Goal: Navigation & Orientation: Find specific page/section

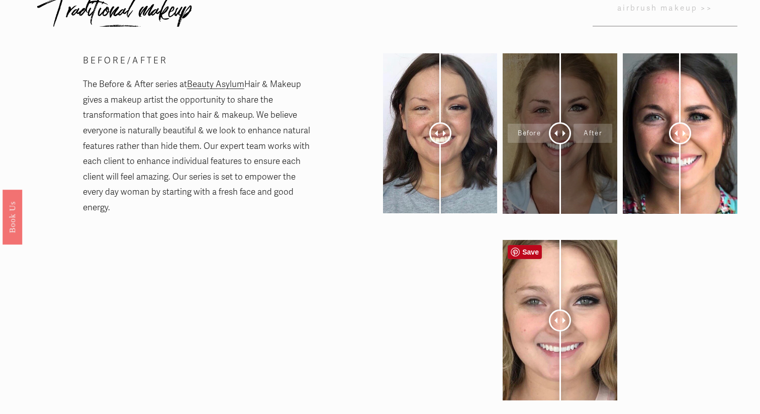
scroll to position [87, 0]
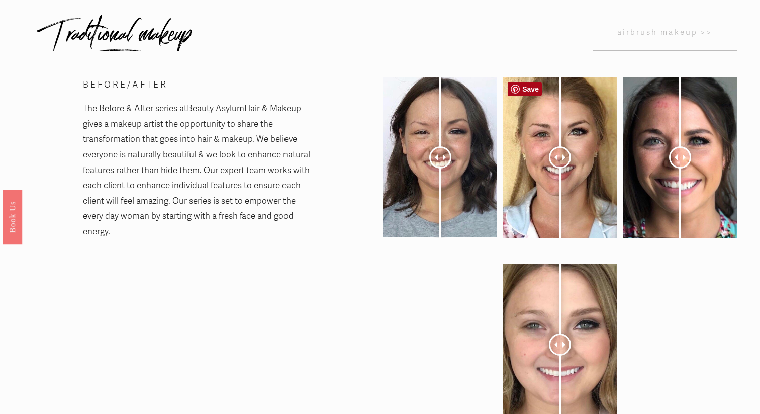
click at [532, 92] on link "Save" at bounding box center [525, 89] width 34 height 14
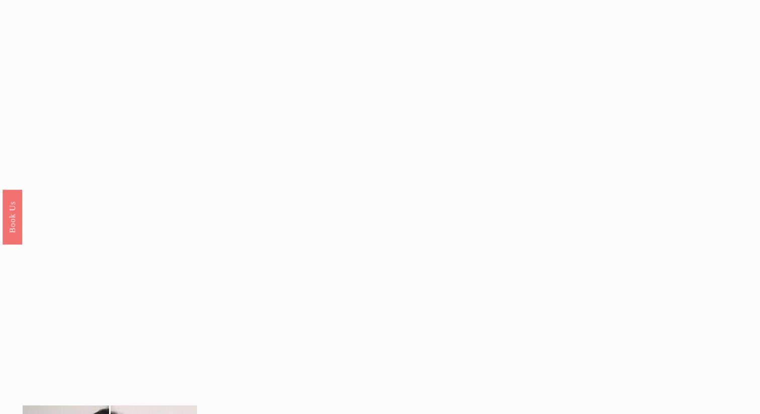
scroll to position [1105, 0]
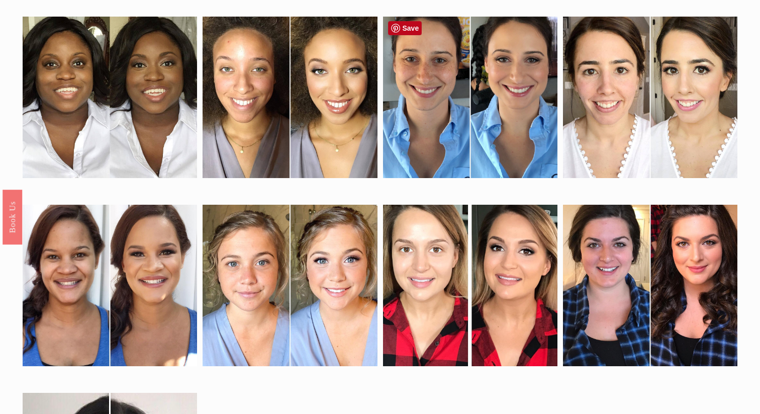
click at [463, 94] on div at bounding box center [470, 97] width 175 height 161
click at [407, 31] on link "Save" at bounding box center [405, 28] width 34 height 14
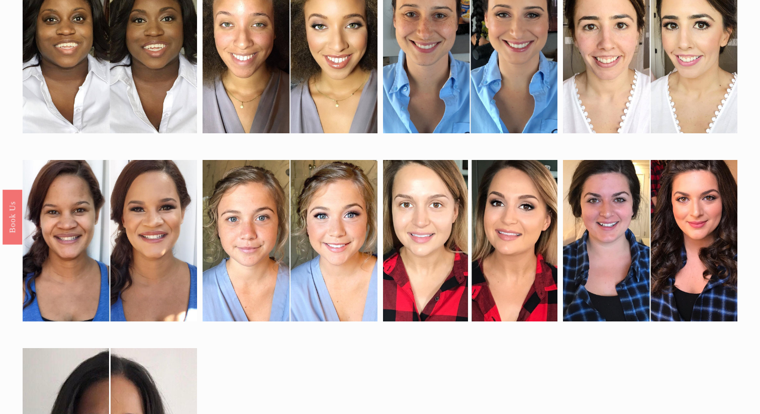
scroll to position [1162, 0]
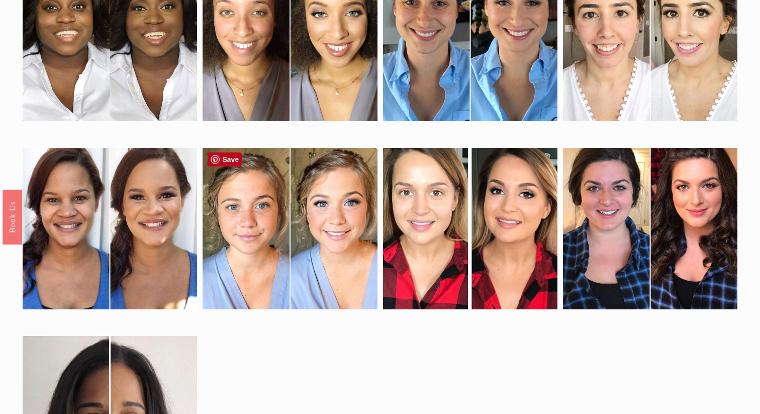
click at [273, 206] on div at bounding box center [290, 228] width 175 height 161
click at [301, 179] on div at bounding box center [290, 228] width 175 height 161
click at [300, 179] on div at bounding box center [290, 228] width 175 height 161
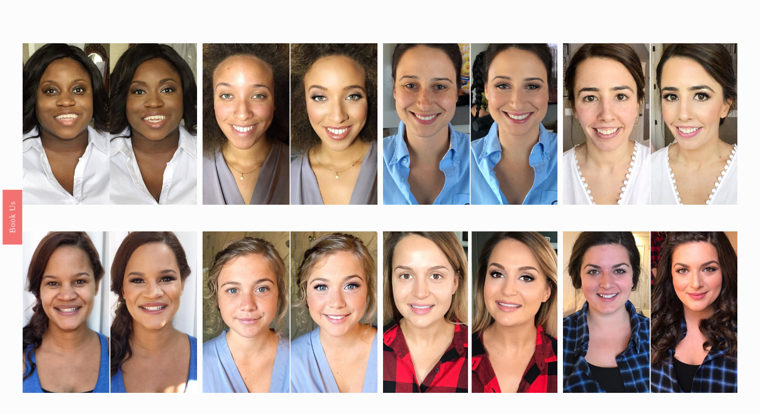
scroll to position [1078, 0]
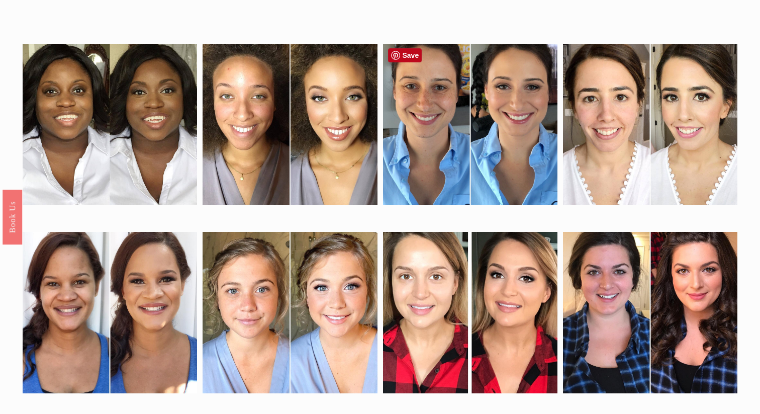
click at [458, 109] on div at bounding box center [470, 124] width 175 height 161
click at [412, 55] on link "Save" at bounding box center [405, 55] width 34 height 14
click at [453, 123] on div at bounding box center [470, 124] width 175 height 161
click at [451, 124] on div at bounding box center [470, 124] width 175 height 161
click at [283, 308] on div at bounding box center [290, 312] width 175 height 161
